Goal: Transaction & Acquisition: Purchase product/service

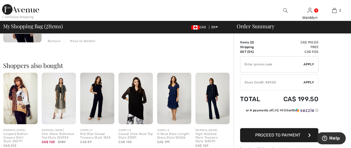
click at [137, 103] on img at bounding box center [136, 98] width 34 height 51
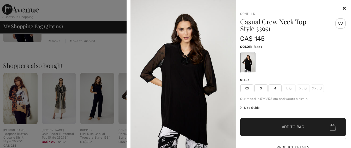
click at [343, 7] on icon at bounding box center [344, 8] width 3 height 4
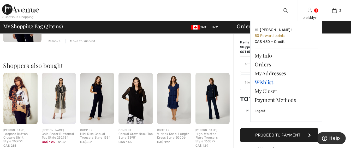
click at [263, 81] on link "Wishlist" at bounding box center [286, 82] width 63 height 9
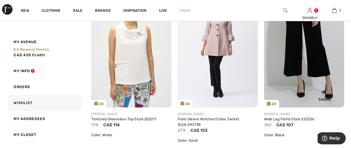
scroll to position [52, 0]
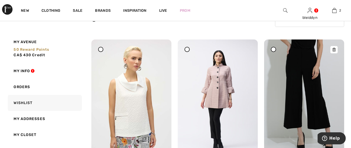
click at [335, 46] on div at bounding box center [334, 49] width 7 height 7
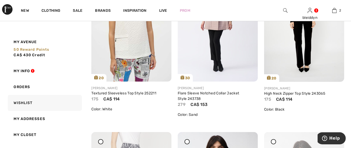
scroll to position [235, 0]
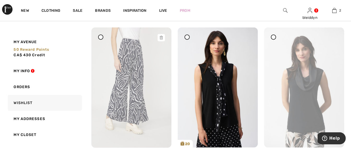
click at [163, 36] on icon at bounding box center [161, 38] width 3 height 4
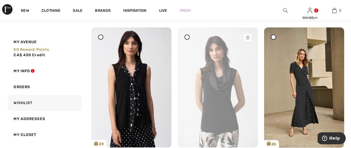
click at [247, 36] on icon at bounding box center [247, 38] width 3 height 4
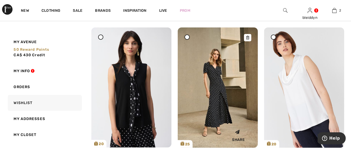
click at [217, 82] on img at bounding box center [218, 87] width 80 height 120
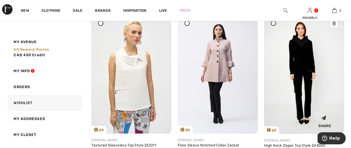
scroll to position [26, 0]
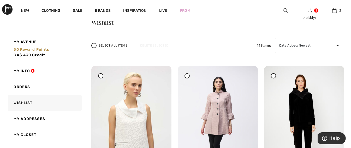
drag, startPoint x: 334, startPoint y: 75, endPoint x: 202, endPoint y: 15, distance: 145.2
click at [334, 71] on icon at bounding box center [334, 70] width 3 height 4
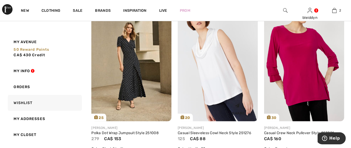
scroll to position [209, 0]
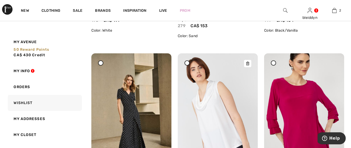
click at [248, 62] on icon at bounding box center [247, 64] width 3 height 4
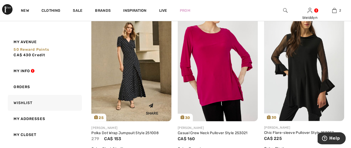
scroll to position [287, 0]
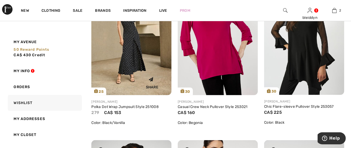
click at [126, 65] on img at bounding box center [131, 35] width 80 height 120
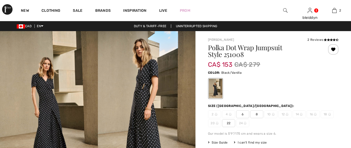
checkbox input "true"
click at [215, 114] on img at bounding box center [216, 114] width 3 height 3
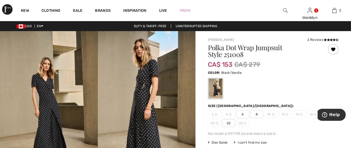
click at [214, 113] on span "2" at bounding box center [214, 114] width 13 height 8
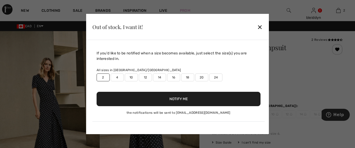
click at [171, 95] on button "Notify Me" at bounding box center [179, 99] width 164 height 14
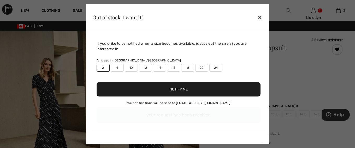
click at [260, 16] on div "Out of stock. I want it! ✕" at bounding box center [177, 17] width 183 height 26
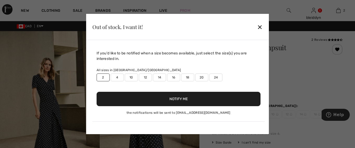
click at [258, 25] on div "✕" at bounding box center [259, 26] width 5 height 11
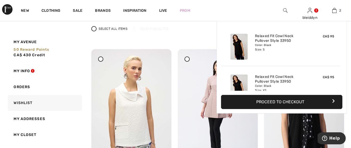
scroll to position [549, 0]
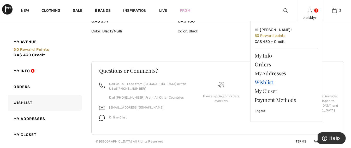
click at [261, 81] on link "Wishlist" at bounding box center [286, 82] width 63 height 9
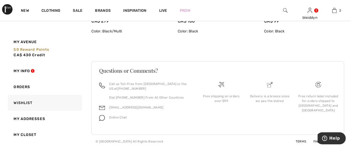
scroll to position [549, 0]
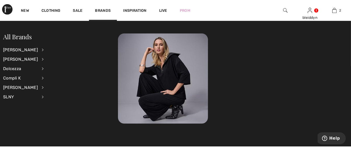
click at [284, 9] on img at bounding box center [285, 10] width 4 height 6
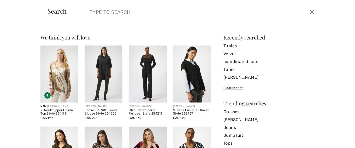
scroll to position [548, 0]
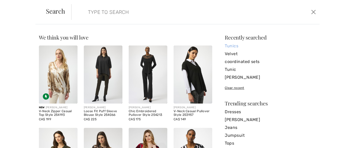
click at [231, 44] on link "Tunics" at bounding box center [270, 46] width 91 height 8
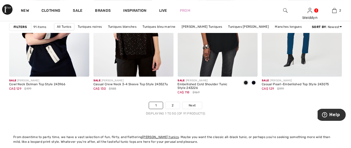
scroll to position [2272, 0]
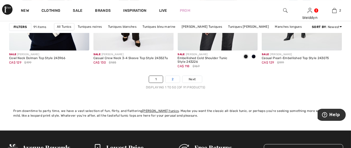
click at [172, 76] on link "2" at bounding box center [173, 79] width 14 height 7
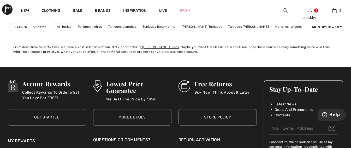
scroll to position [1959, 0]
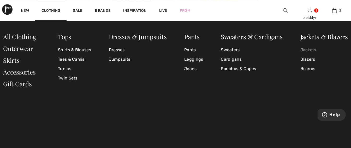
click at [307, 49] on link "Jackets" at bounding box center [325, 49] width 48 height 9
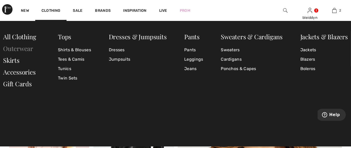
click at [18, 47] on link "Outerwear" at bounding box center [18, 48] width 30 height 8
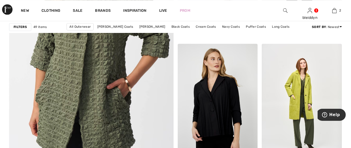
scroll to position [1411, 0]
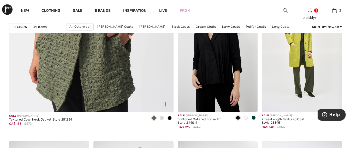
click at [170, 117] on span at bounding box center [170, 118] width 4 height 4
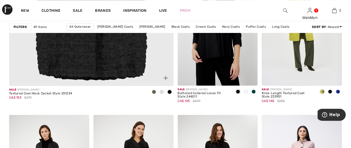
scroll to position [1515, 0]
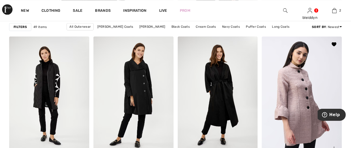
click at [302, 85] on img at bounding box center [302, 96] width 80 height 120
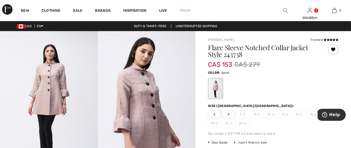
click at [323, 137] on div "Flare Sleeve Notched Collar Jacket Style 243738 CA$ 153 CA$ 279 Color: Sand Siz…" at bounding box center [273, 125] width 131 height 163
drag, startPoint x: 327, startPoint y: 113, endPoint x: 328, endPoint y: 77, distance: 36.8
click at [328, 108] on html "Help" at bounding box center [332, 114] width 28 height 13
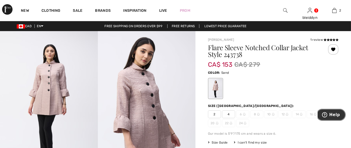
scroll to position [26, 0]
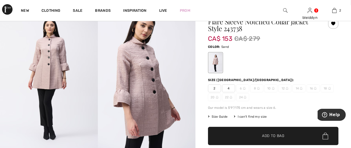
click at [328, 88] on span "18" at bounding box center [327, 88] width 13 height 8
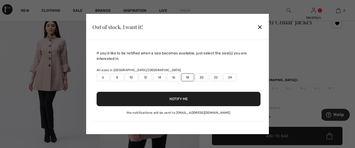
click at [182, 98] on button "Notify Me" at bounding box center [179, 99] width 164 height 14
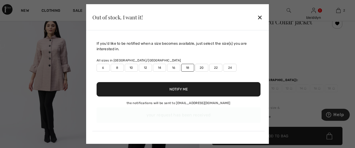
click at [259, 16] on div "✕" at bounding box center [259, 17] width 5 height 11
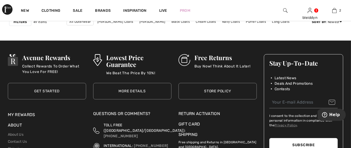
scroll to position [2272, 0]
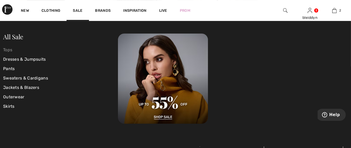
click at [8, 49] on link "Tops" at bounding box center [60, 49] width 115 height 9
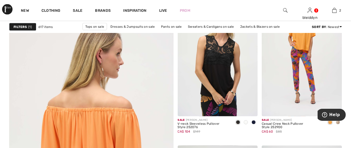
scroll to position [1358, 0]
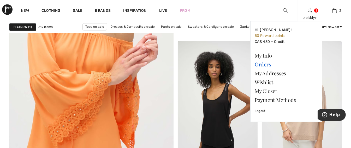
click at [265, 64] on link "Orders" at bounding box center [286, 64] width 63 height 9
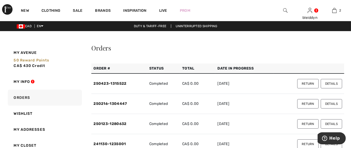
click at [332, 83] on button "Details" at bounding box center [331, 83] width 21 height 9
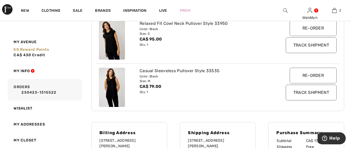
scroll to position [26, 0]
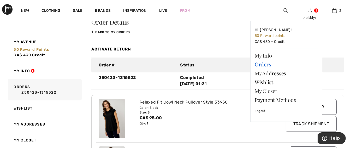
click at [268, 64] on link "Orders" at bounding box center [286, 64] width 63 height 9
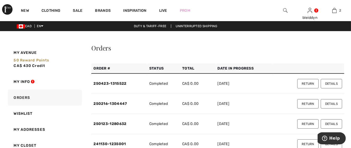
click at [330, 102] on button "Details" at bounding box center [331, 103] width 21 height 9
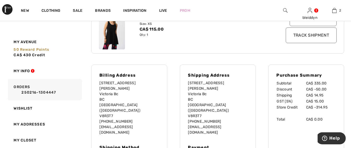
scroll to position [78, 0]
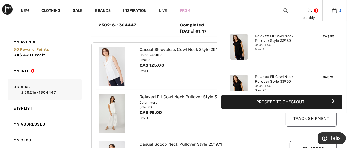
click at [334, 9] on img at bounding box center [335, 10] width 4 height 6
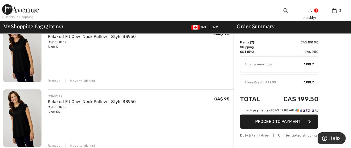
scroll to position [104, 0]
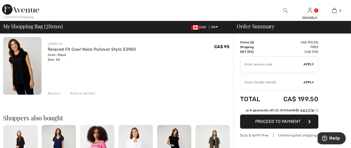
click at [54, 92] on div "Remove" at bounding box center [54, 93] width 13 height 5
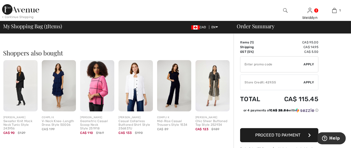
scroll to position [0, 0]
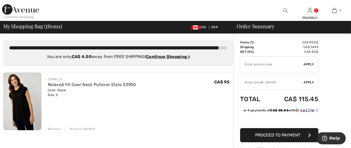
click at [26, 11] on img at bounding box center [20, 9] width 37 height 10
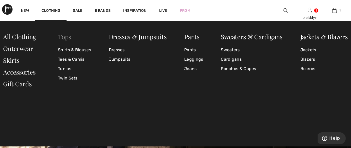
click at [63, 37] on link "Tops" at bounding box center [64, 36] width 13 height 8
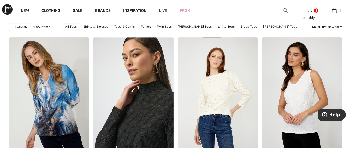
scroll to position [2272, 0]
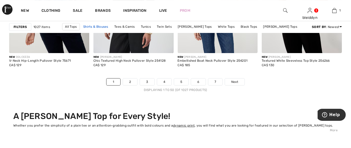
click at [94, 26] on link "Shirts & Blouses" at bounding box center [96, 26] width 30 height 7
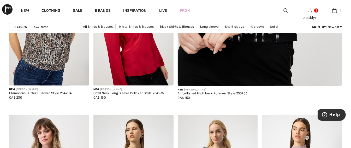
scroll to position [183, 0]
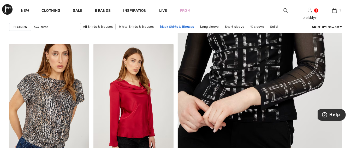
click at [178, 26] on link "Black Shirts & Blouses" at bounding box center [177, 26] width 40 height 7
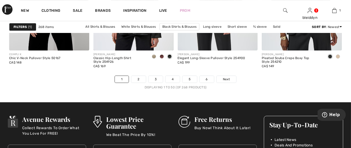
scroll to position [2299, 0]
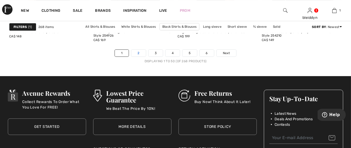
click at [141, 53] on link "2" at bounding box center [138, 53] width 14 height 7
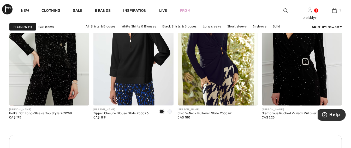
scroll to position [993, 0]
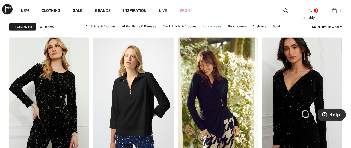
click at [213, 26] on link "Long sleeve" at bounding box center [212, 26] width 24 height 7
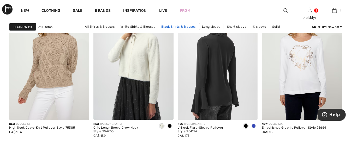
scroll to position [836, 0]
